Goal: Find specific page/section

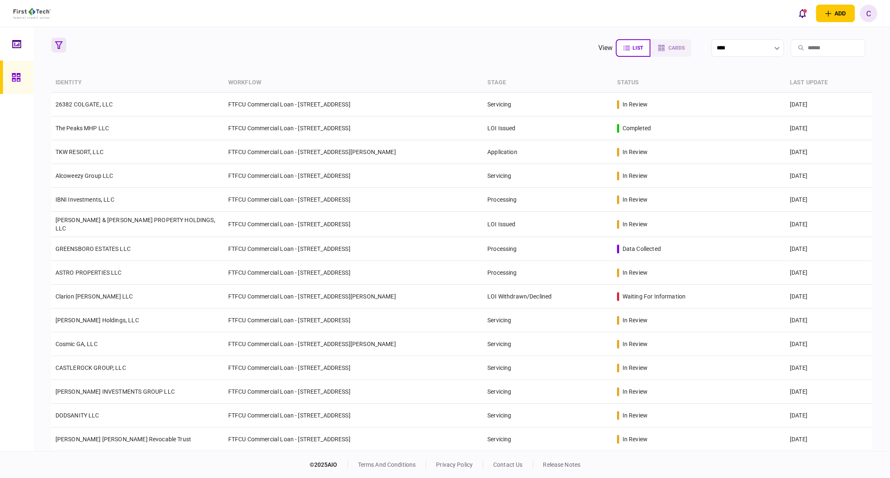
click at [61, 44] on icon "button" at bounding box center [59, 45] width 8 height 8
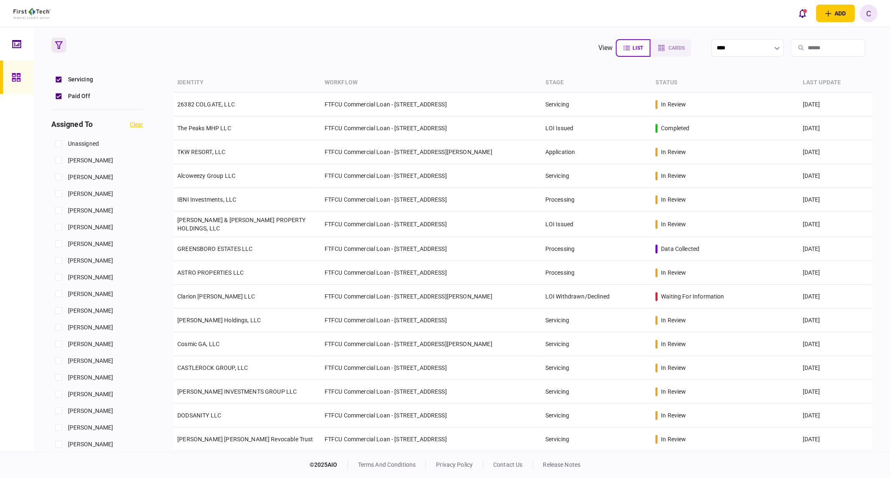
scroll to position [370, 0]
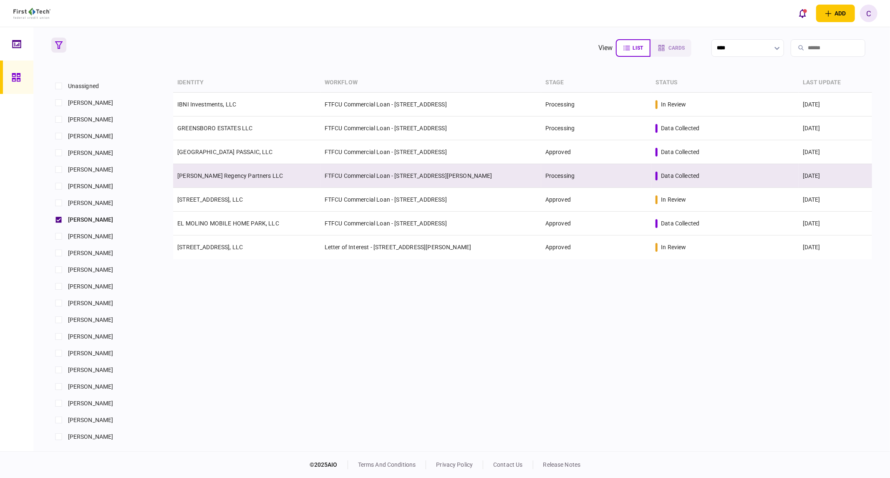
click at [214, 174] on link "[PERSON_NAME] Regency Partners LLC" at bounding box center [230, 175] width 106 height 7
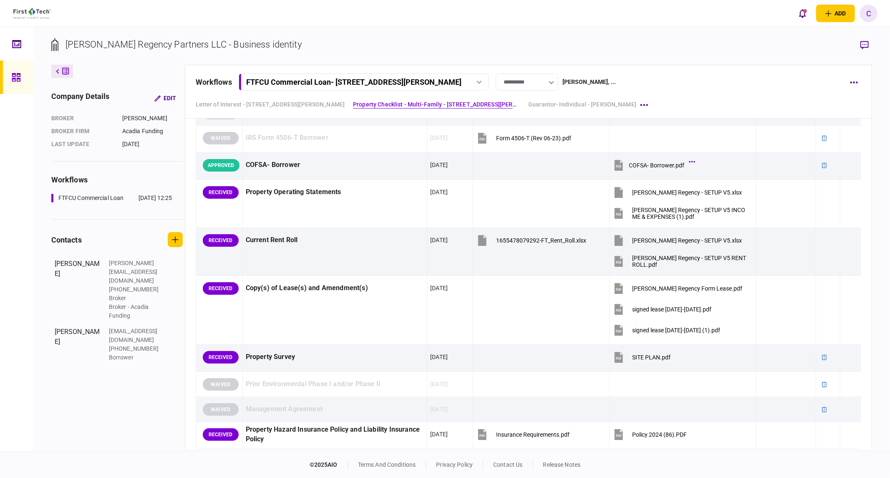
scroll to position [556, 0]
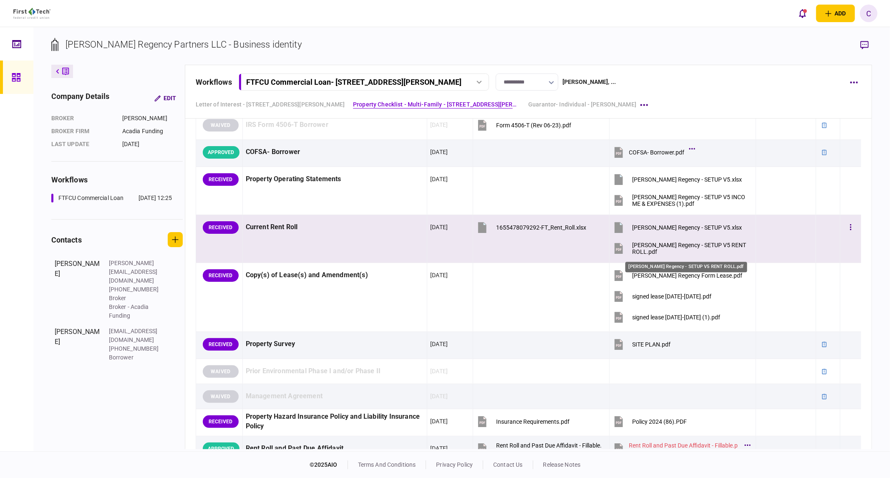
click at [681, 249] on div "[PERSON_NAME] Regency - SETUP V5 RENT ROLL.pdf" at bounding box center [690, 248] width 116 height 13
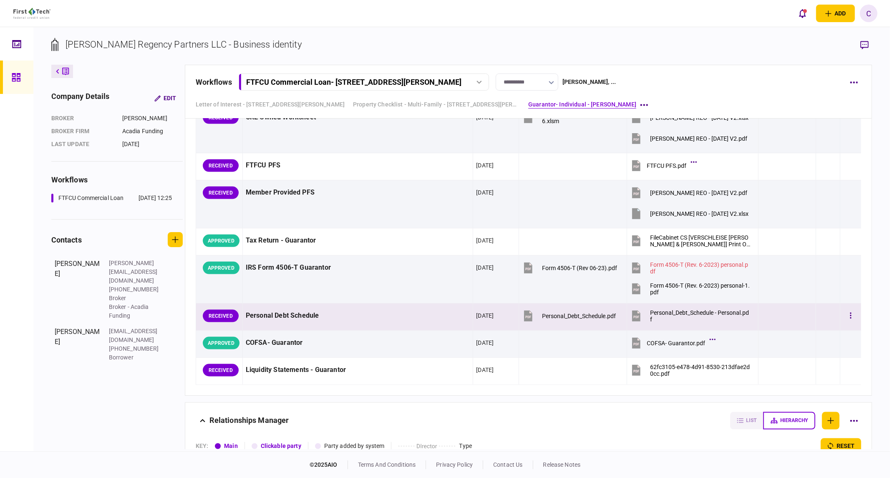
scroll to position [1075, 0]
